Goal: Communication & Community: Ask a question

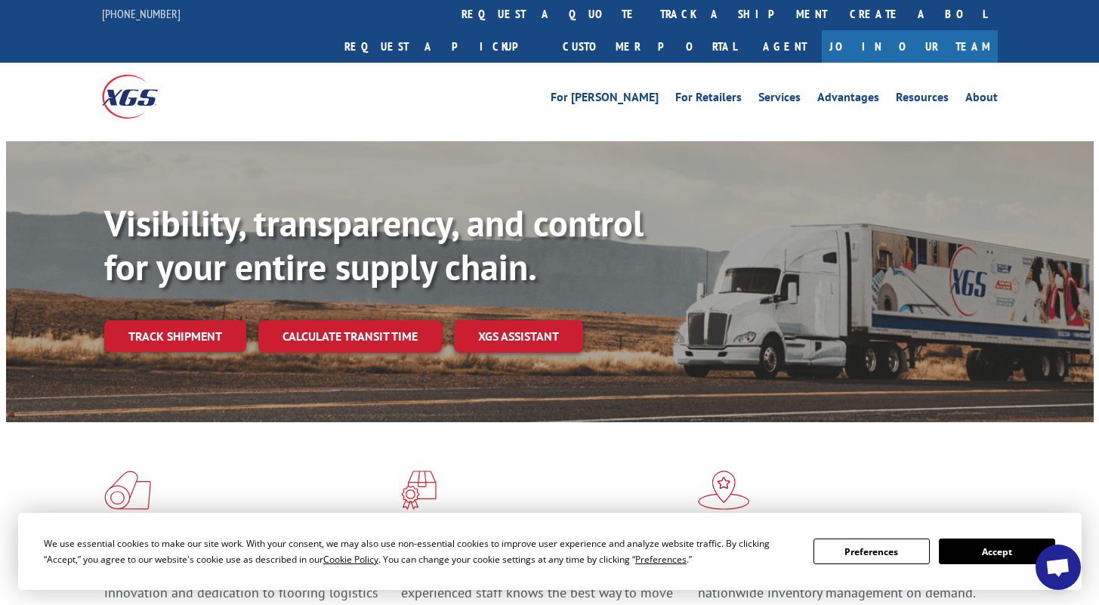
scroll to position [3, 0]
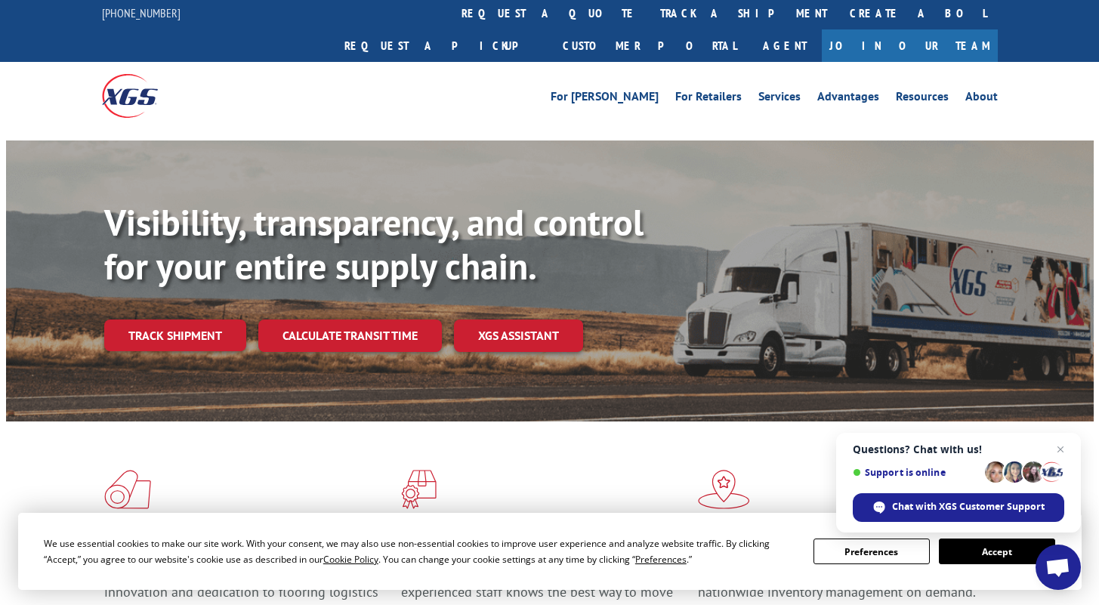
click at [1065, 571] on span "Open chat" at bounding box center [1058, 568] width 25 height 21
click at [935, 505] on span "Chat with XGS Customer Support" at bounding box center [968, 507] width 153 height 14
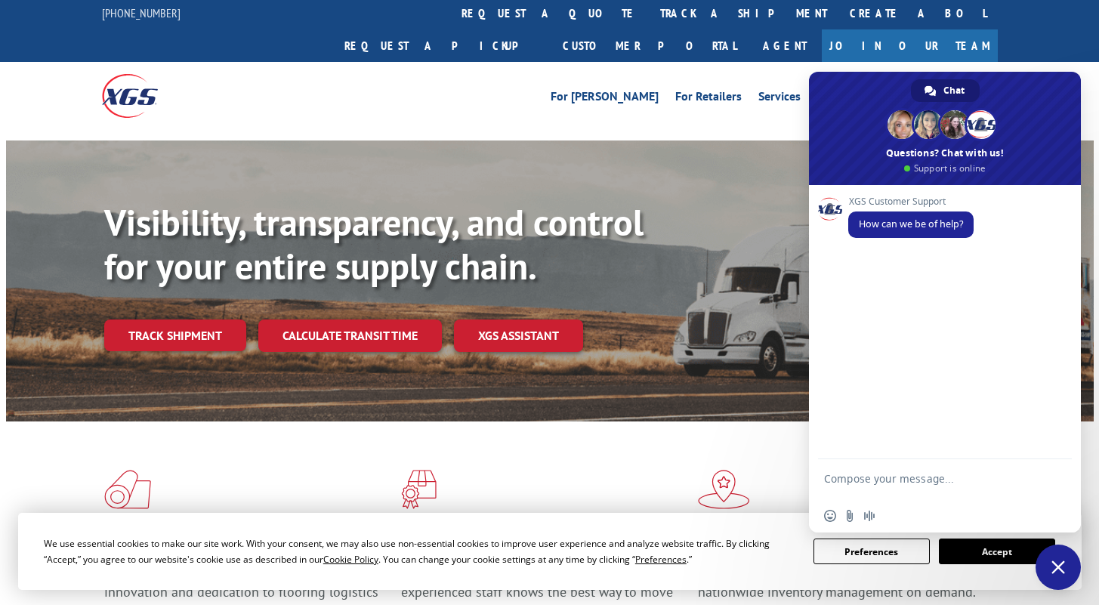
click at [844, 484] on textarea "Compose your message..." at bounding box center [928, 485] width 209 height 27
type textarea "good morning! please confirm if a driver has been assigned to BOO# 31581142"
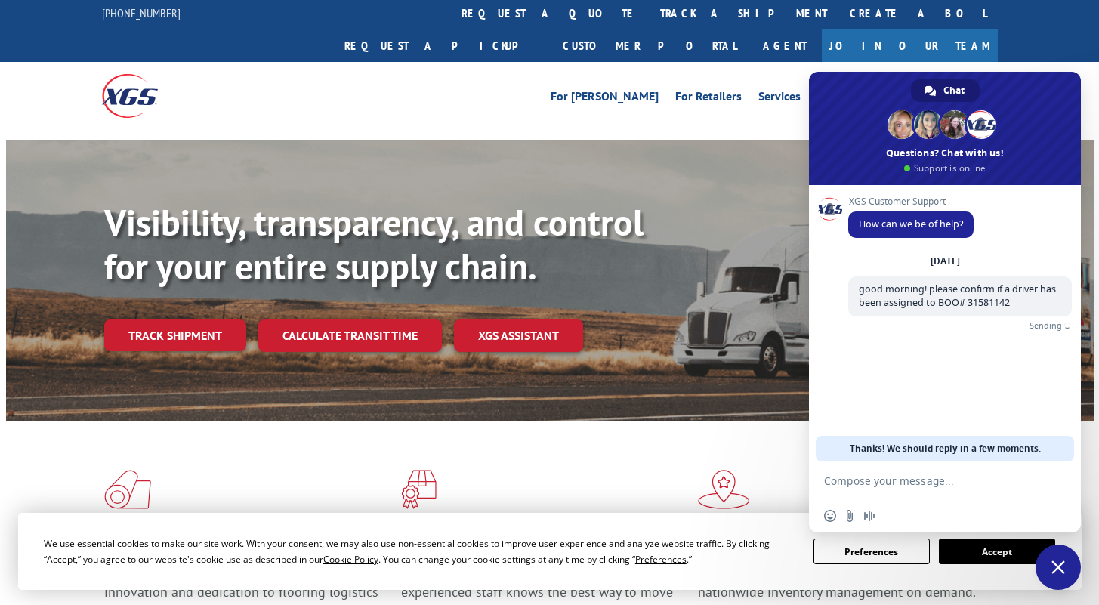
click at [909, 521] on div "Insert an emoji Send a file Audio message" at bounding box center [945, 515] width 272 height 33
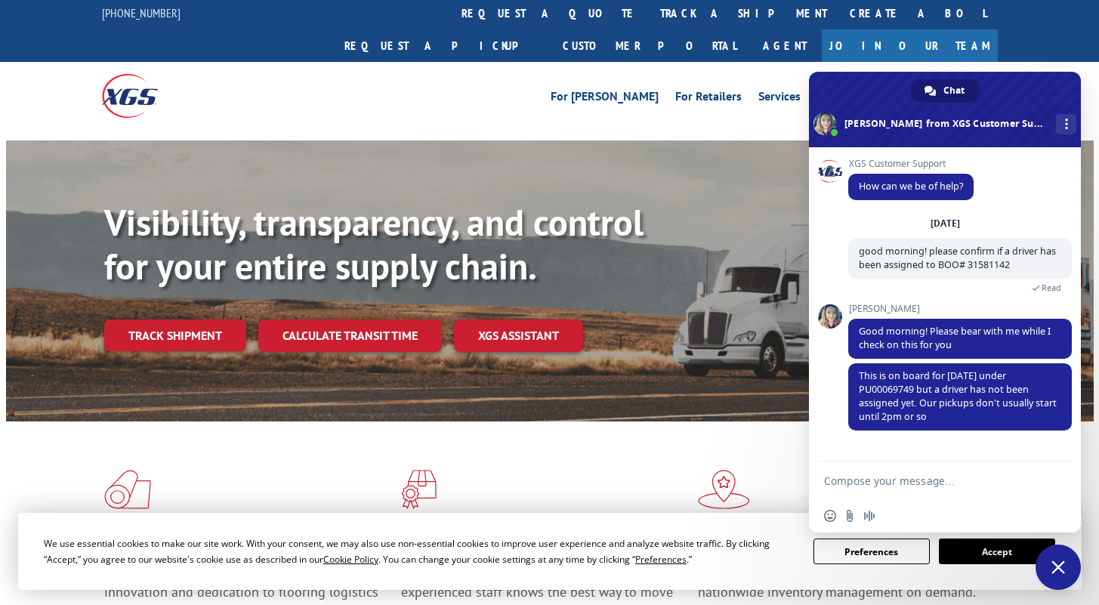
click at [940, 528] on div "Insert an emoji Send a file Audio message" at bounding box center [945, 515] width 272 height 33
click at [935, 490] on form at bounding box center [928, 482] width 209 height 41
click at [927, 482] on textarea "Compose your message..." at bounding box center [928, 481] width 209 height 14
type textarea "Thanks [PERSON_NAME], kindly mark it HOT for pickup [DATE]."
click at [1049, 479] on span "Send" at bounding box center [1054, 478] width 11 height 11
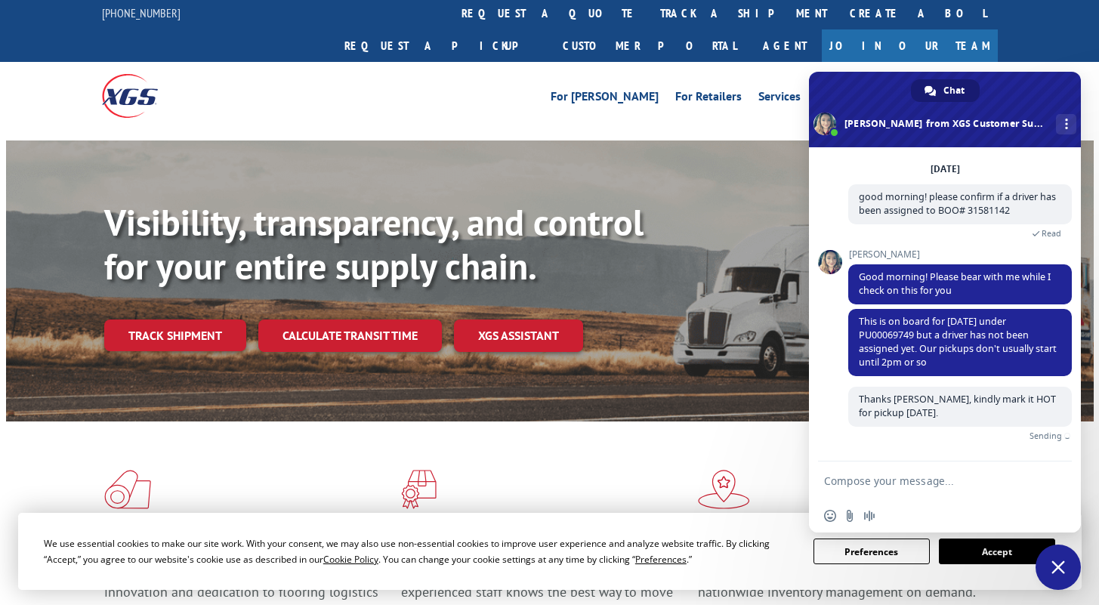
scroll to position [41, 0]
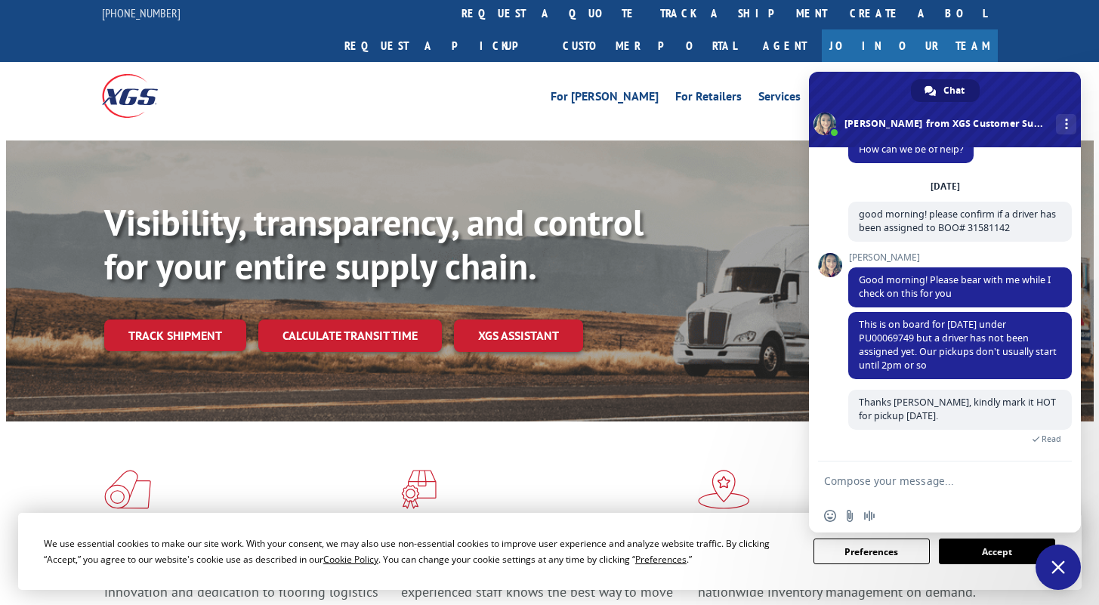
click at [976, 519] on div "Insert an emoji Send a file Audio message" at bounding box center [945, 515] width 272 height 33
